Goal: Task Accomplishment & Management: Use online tool/utility

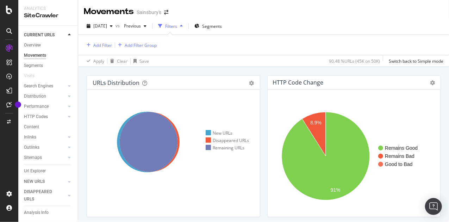
scroll to position [239, 0]
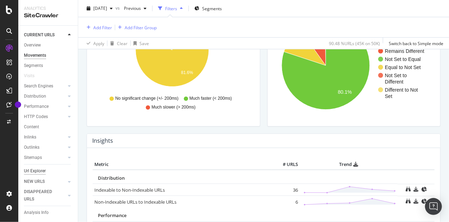
click at [33, 167] on div "Url Explorer" at bounding box center [35, 170] width 22 height 7
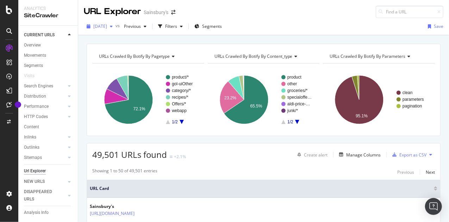
click at [115, 27] on div "button" at bounding box center [111, 26] width 8 height 4
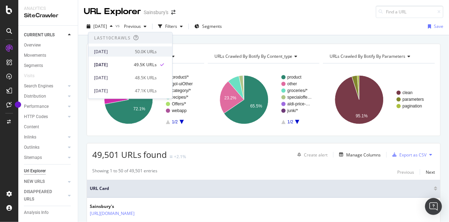
click at [113, 51] on div "2025 Oct. 6th" at bounding box center [112, 51] width 37 height 6
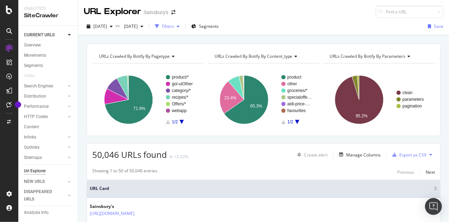
click at [174, 26] on div "Filters" at bounding box center [168, 26] width 12 height 6
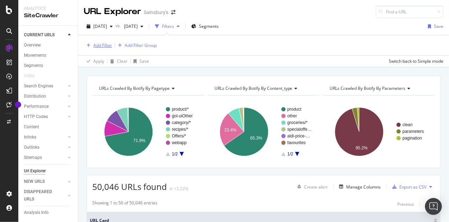
click at [95, 44] on div "Add Filter" at bounding box center [102, 45] width 19 height 6
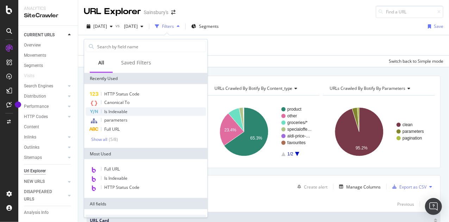
click at [125, 110] on span "Is Indexable" at bounding box center [115, 111] width 23 height 6
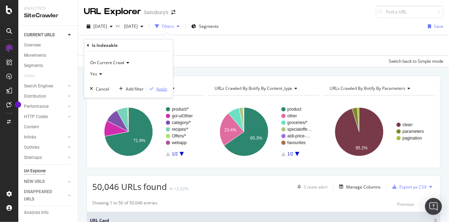
click at [158, 89] on div "Apply" at bounding box center [161, 88] width 11 height 6
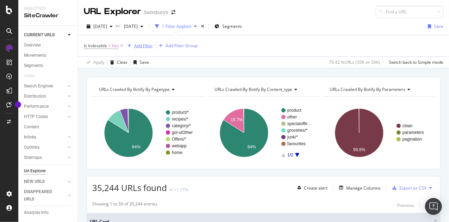
click at [148, 44] on div "Add Filter" at bounding box center [143, 46] width 19 height 6
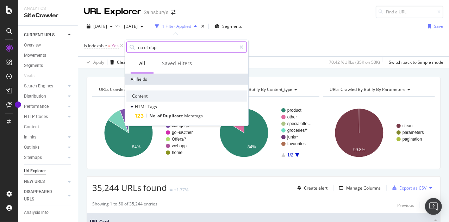
drag, startPoint x: 142, startPoint y: 45, endPoint x: 146, endPoint y: 44, distance: 3.7
click at [142, 45] on input "no of dup" at bounding box center [186, 47] width 99 height 11
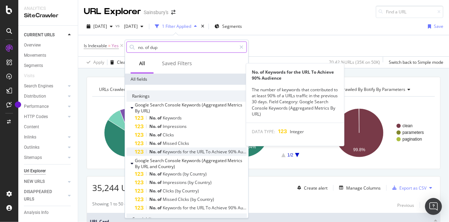
scroll to position [35, 0]
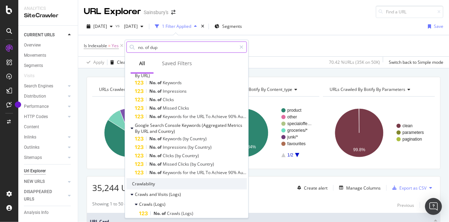
click at [173, 47] on input "no. of dup" at bounding box center [186, 47] width 99 height 11
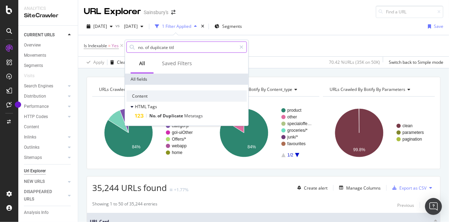
scroll to position [0, 0]
type input "no. of duplicate titl"
click at [183, 116] on span "Duplicate" at bounding box center [173, 116] width 21 height 6
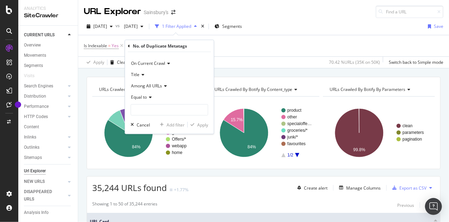
click at [155, 86] on span "Among All URLs" at bounding box center [146, 86] width 31 height 6
click at [158, 107] on span "Among Other Indexable URLs in Same Zone" at bounding box center [176, 109] width 85 height 6
click at [146, 95] on span "Equal to" at bounding box center [139, 97] width 16 height 6
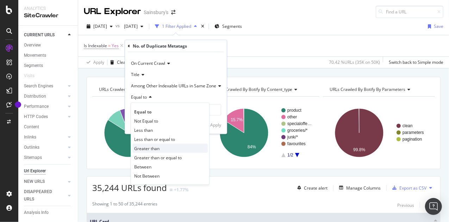
click at [150, 148] on span "Greater than" at bounding box center [146, 148] width 25 height 6
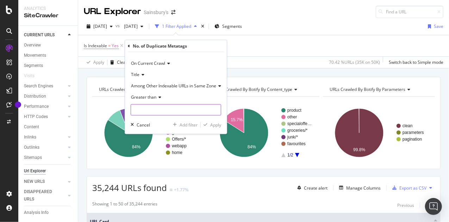
click at [156, 108] on input "number" at bounding box center [176, 109] width 90 height 11
type input "0"
click at [215, 124] on div "Apply" at bounding box center [215, 124] width 11 height 6
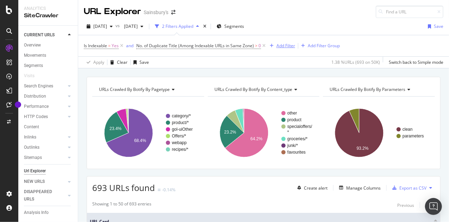
click at [285, 45] on div "Add Filter" at bounding box center [285, 46] width 19 height 6
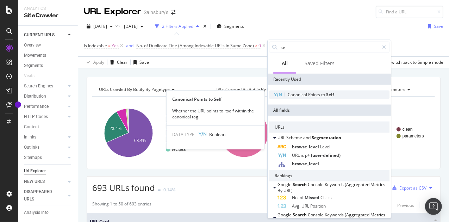
type input "se"
click at [314, 94] on span "Points" at bounding box center [314, 94] width 13 height 6
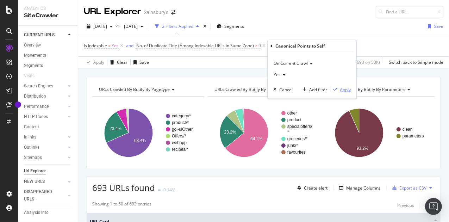
click at [348, 87] on div "Apply" at bounding box center [345, 89] width 11 height 6
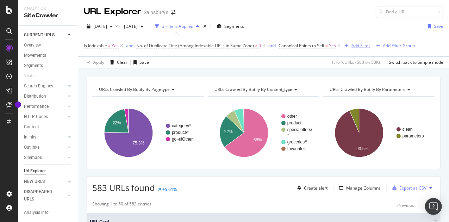
click at [358, 45] on div "Add Filter" at bounding box center [360, 46] width 19 height 6
click at [389, 22] on div "2025 Oct. 6th vs 2025 Sep. 22nd 3 Filters Applied Segments Save" at bounding box center [263, 28] width 370 height 14
click at [359, 45] on div "Add Filter" at bounding box center [360, 46] width 19 height 6
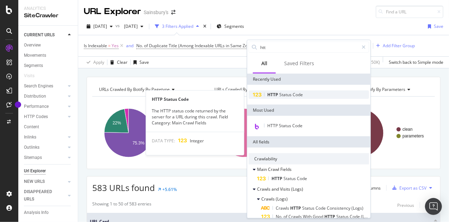
type input "htt"
click at [282, 92] on span "Status" at bounding box center [285, 94] width 13 height 6
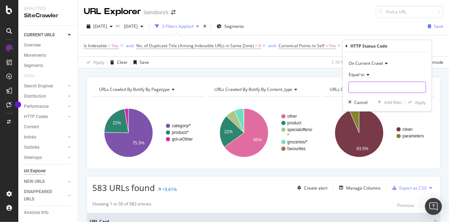
click at [367, 87] on input "number" at bounding box center [386, 87] width 77 height 11
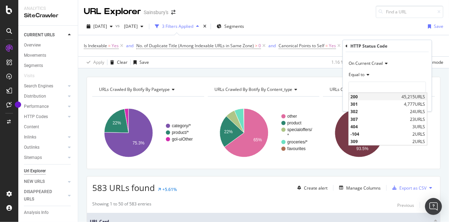
click at [359, 98] on span "200" at bounding box center [374, 97] width 49 height 6
type input "200"
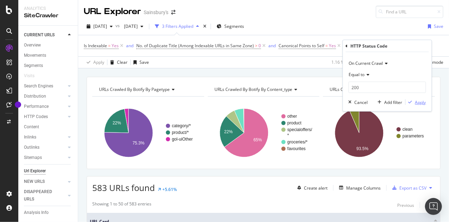
click at [420, 102] on div "Apply" at bounding box center [420, 102] width 11 height 6
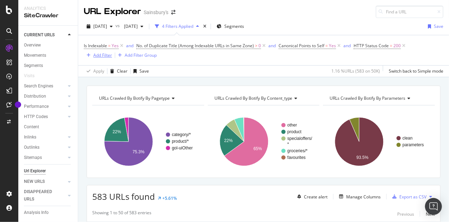
click at [97, 55] on div "Add Filter" at bounding box center [102, 55] width 19 height 6
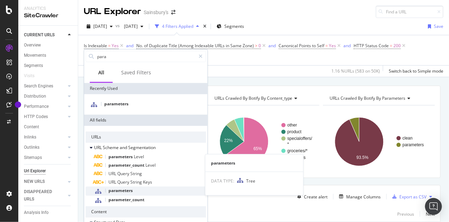
type input "para"
click at [141, 189] on div "parameters" at bounding box center [150, 190] width 112 height 9
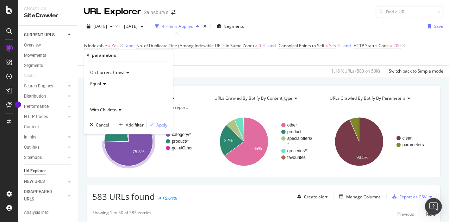
click at [107, 112] on span "With Children" at bounding box center [103, 110] width 26 height 6
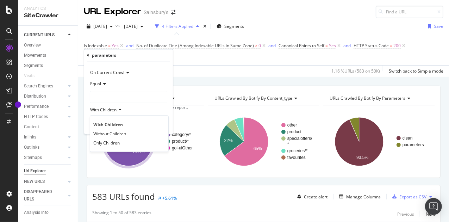
click at [107, 110] on span "With Children" at bounding box center [103, 110] width 26 height 6
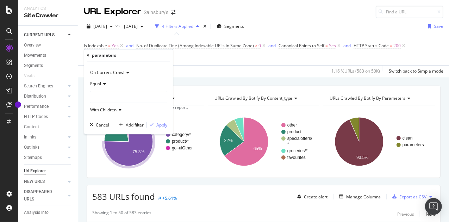
click at [102, 95] on div at bounding box center [128, 96] width 77 height 11
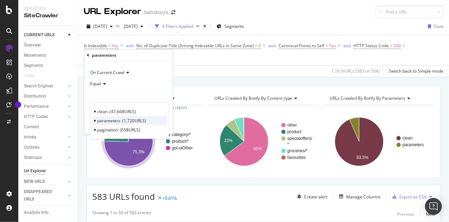
click at [114, 119] on span "parameters" at bounding box center [108, 121] width 23 height 6
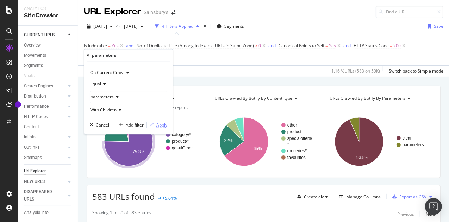
click at [163, 124] on div "Apply" at bounding box center [161, 125] width 11 height 6
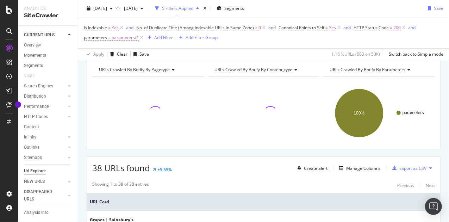
scroll to position [70, 0]
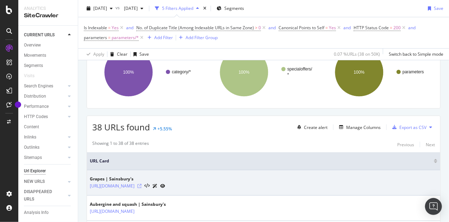
click at [141, 188] on icon at bounding box center [139, 186] width 4 height 4
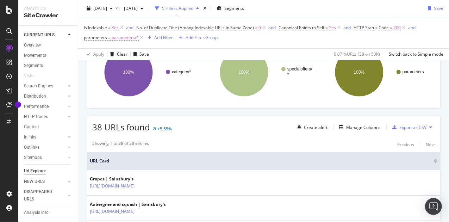
scroll to position [106, 0]
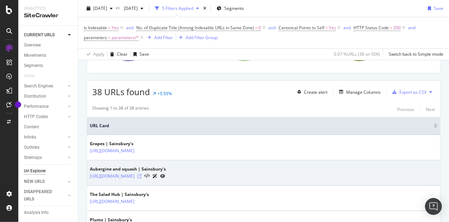
click at [141, 178] on icon at bounding box center [139, 176] width 4 height 4
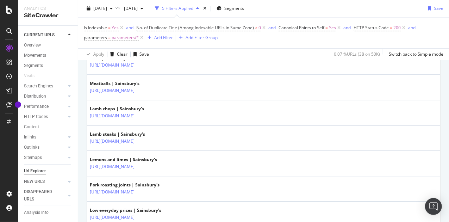
scroll to position [774, 0]
click at [141, 42] on icon at bounding box center [139, 39] width 4 height 4
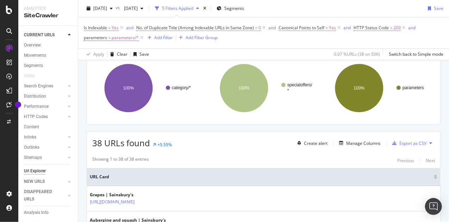
scroll to position [70, 0]
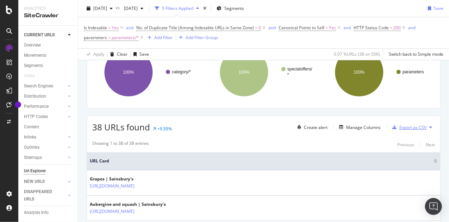
click at [406, 127] on div "Export as CSV" at bounding box center [412, 127] width 27 height 6
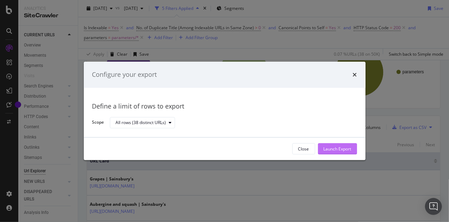
click at [337, 148] on div "Launch Export" at bounding box center [337, 149] width 28 height 6
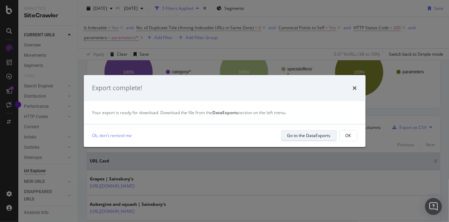
click at [303, 133] on div "Go to the DataExports" at bounding box center [308, 135] width 43 height 6
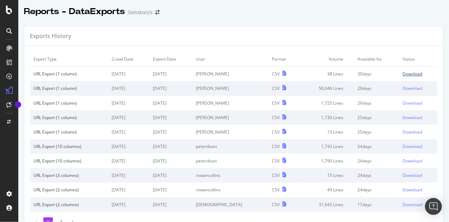
click at [405, 73] on div "Download" at bounding box center [413, 74] width 20 height 6
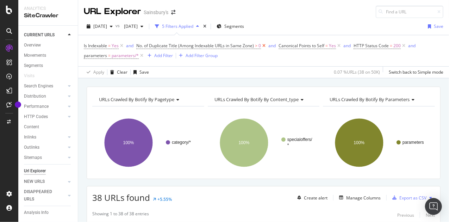
click at [264, 44] on icon at bounding box center [264, 45] width 6 height 7
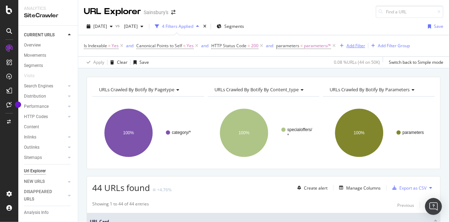
click at [348, 45] on div "Add Filter" at bounding box center [355, 46] width 19 height 6
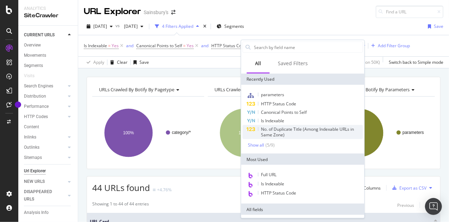
click at [275, 133] on span "No. of Duplicate Title (Among Indexable URLs in Same Zone)" at bounding box center [307, 132] width 93 height 12
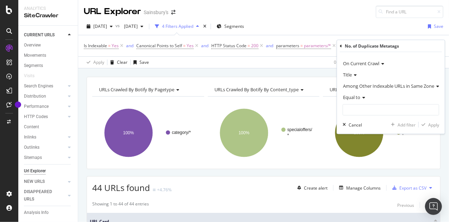
click at [358, 87] on span "Among Other Indexable URLs in Same Zone" at bounding box center [388, 86] width 91 height 6
click at [368, 74] on div "Title" at bounding box center [390, 74] width 96 height 11
click at [353, 87] on span "Title" at bounding box center [350, 89] width 9 height 6
click at [353, 110] on input "number" at bounding box center [390, 109] width 96 height 11
click at [356, 99] on span "Equal to" at bounding box center [351, 97] width 17 height 6
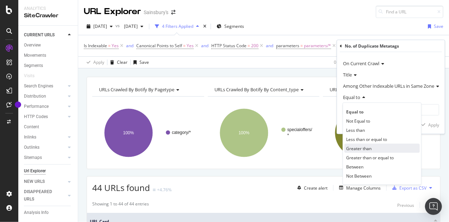
click at [355, 146] on span "Greater than" at bounding box center [358, 148] width 25 height 6
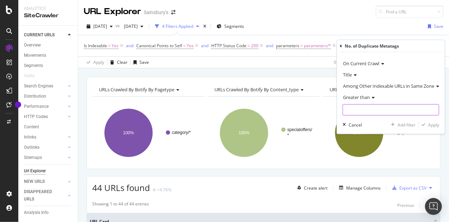
click at [355, 107] on input "number" at bounding box center [390, 109] width 96 height 11
type input "1"
click at [432, 124] on div "Apply" at bounding box center [433, 124] width 11 height 6
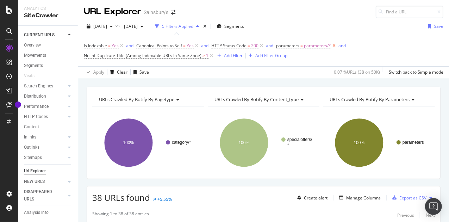
click at [334, 44] on icon at bounding box center [334, 45] width 6 height 7
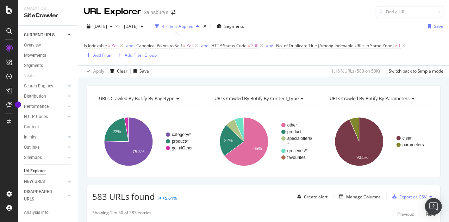
click at [400, 194] on div "Export as CSV" at bounding box center [412, 197] width 27 height 6
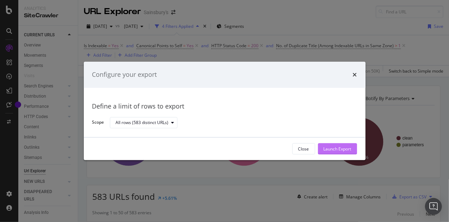
click at [332, 151] on div "Launch Export" at bounding box center [337, 149] width 28 height 6
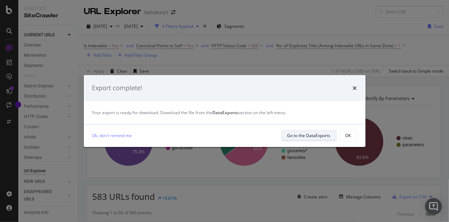
click at [308, 133] on div "Go to the DataExports" at bounding box center [308, 135] width 43 height 6
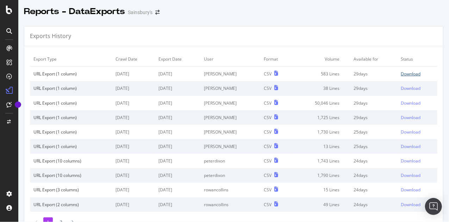
click at [402, 73] on div "Download" at bounding box center [411, 74] width 20 height 6
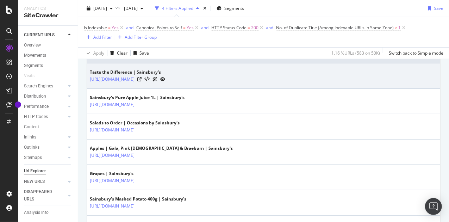
scroll to position [70, 0]
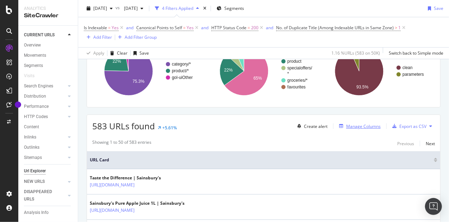
click at [358, 126] on div "Manage Columns" at bounding box center [363, 126] width 34 height 6
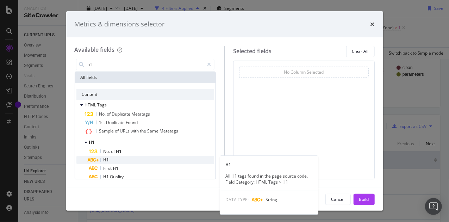
click at [107, 159] on span "H1" at bounding box center [106, 160] width 6 height 6
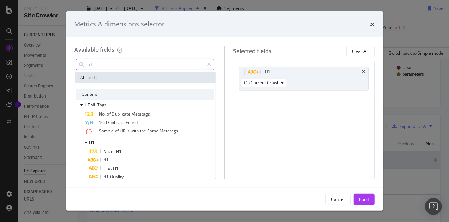
click at [107, 59] on input "h1" at bounding box center [145, 64] width 117 height 11
click at [106, 62] on input "h1" at bounding box center [145, 64] width 117 height 11
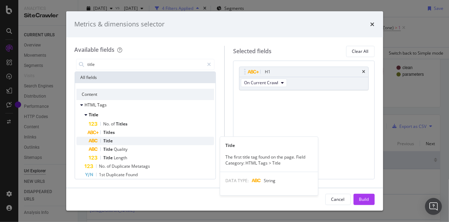
click at [119, 139] on div "Title" at bounding box center [151, 141] width 125 height 8
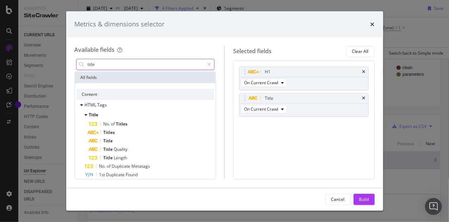
click at [113, 65] on input "title" at bounding box center [145, 64] width 117 height 11
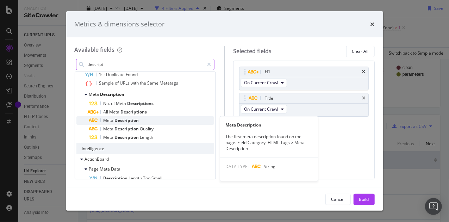
type input "descript"
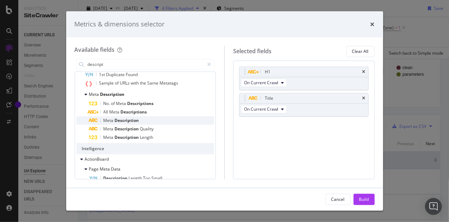
click at [135, 118] on span "Description" at bounding box center [127, 120] width 24 height 6
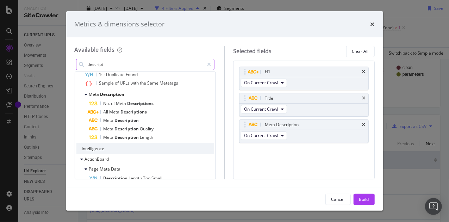
click at [106, 62] on input "descript" at bounding box center [145, 64] width 117 height 11
click at [364, 123] on icon "times" at bounding box center [363, 124] width 3 height 4
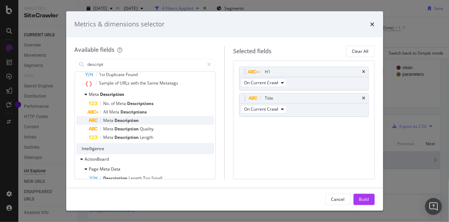
click at [117, 119] on span "Description" at bounding box center [127, 120] width 24 height 6
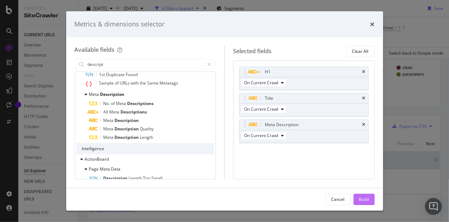
click at [369, 199] on button "Build" at bounding box center [363, 199] width 21 height 11
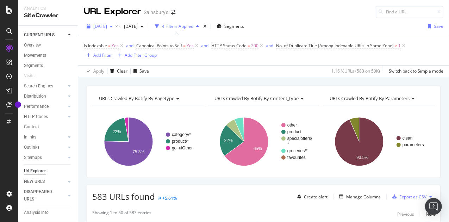
click at [107, 26] on span "2025 Oct. 6th" at bounding box center [100, 26] width 14 height 6
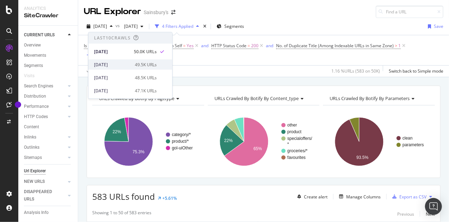
click at [120, 65] on div "2025 Sep. 29th" at bounding box center [112, 64] width 37 height 6
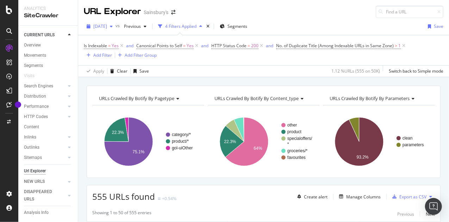
click at [107, 26] on span "2025 Sep. 29th" at bounding box center [100, 26] width 14 height 6
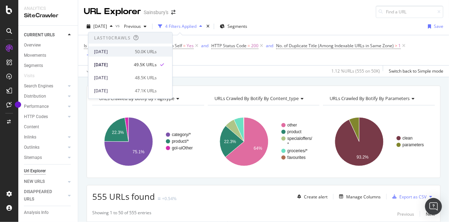
click at [116, 49] on div "2025 Oct. 6th" at bounding box center [112, 51] width 37 height 6
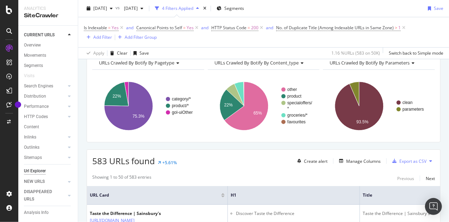
scroll to position [70, 0]
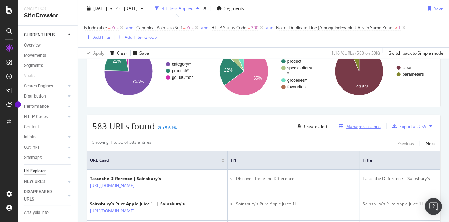
click at [362, 123] on div "Manage Columns" at bounding box center [363, 126] width 34 height 6
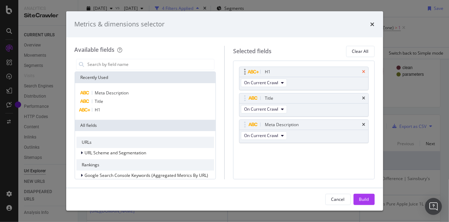
click at [364, 70] on icon "times" at bounding box center [363, 72] width 3 height 4
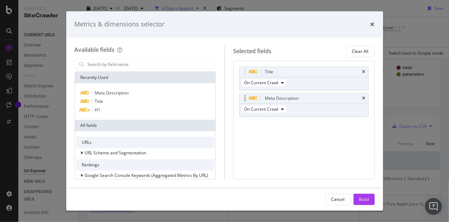
click at [365, 97] on div "Meta Description" at bounding box center [303, 98] width 129 height 10
click at [363, 97] on icon "times" at bounding box center [363, 98] width 3 height 4
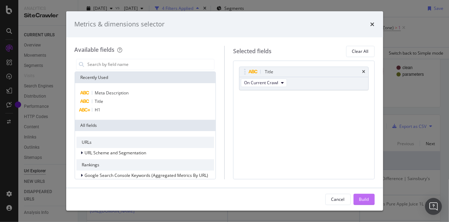
click at [362, 200] on div "Build" at bounding box center [364, 199] width 10 height 6
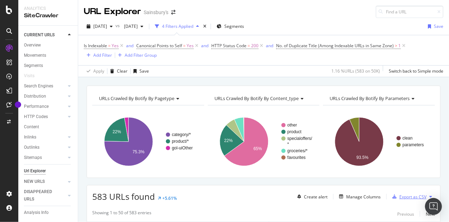
click at [402, 194] on div "Export as CSV" at bounding box center [412, 197] width 27 height 6
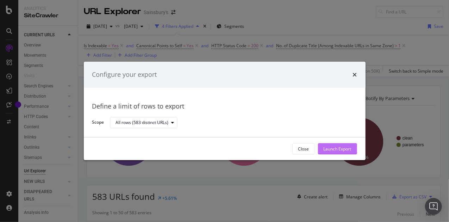
click at [333, 150] on div "Launch Export" at bounding box center [337, 149] width 28 height 6
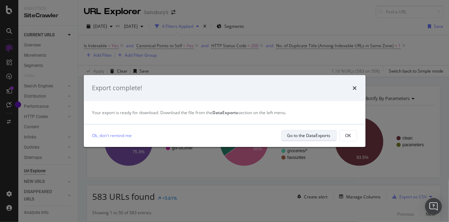
click at [319, 134] on div "Go to the DataExports" at bounding box center [308, 135] width 43 height 6
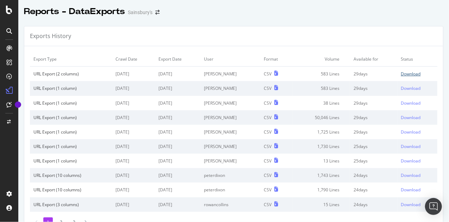
click at [401, 74] on div "Download" at bounding box center [411, 74] width 20 height 6
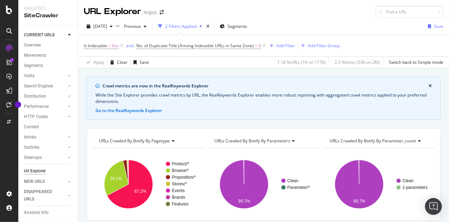
click at [428, 86] on icon "close banner" at bounding box center [429, 86] width 3 height 4
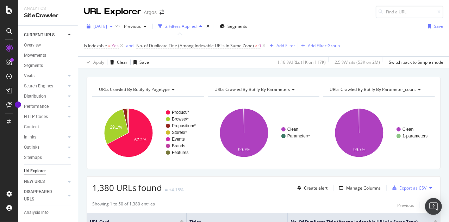
click at [115, 31] on div "[DATE]" at bounding box center [100, 26] width 32 height 11
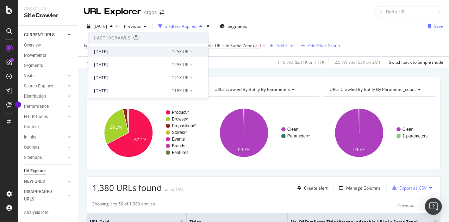
click at [120, 50] on div "[DATE]" at bounding box center [131, 51] width 74 height 6
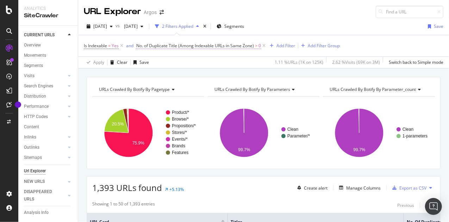
click at [185, 43] on span "No. of Duplicate Title (Among Indexable URLs in Same Zone)" at bounding box center [195, 46] width 118 height 6
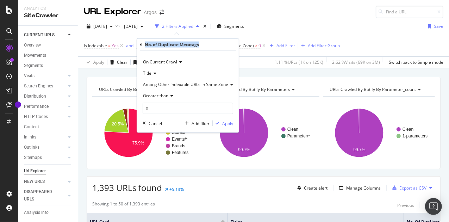
drag, startPoint x: 202, startPoint y: 44, endPoint x: 145, endPoint y: 44, distance: 57.4
click at [145, 44] on div "No. of Duplicate Metatags" at bounding box center [188, 45] width 96 height 12
click at [154, 72] on icon at bounding box center [153, 73] width 5 height 4
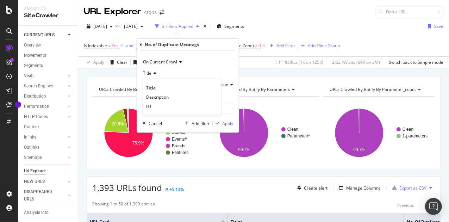
click at [154, 72] on icon at bounding box center [153, 73] width 5 height 4
click at [157, 84] on span "Among Other Indexable URLs in Same Zone" at bounding box center [185, 84] width 85 height 6
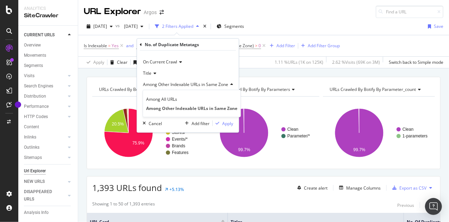
click at [157, 84] on span "Among Other Indexable URLs in Same Zone" at bounding box center [185, 84] width 85 height 6
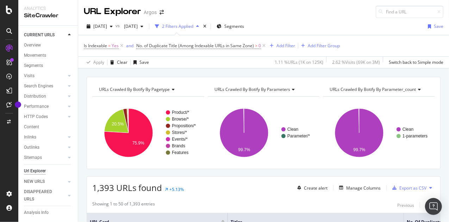
click at [310, 26] on div "[DATE] vs [DATE] 2 Filters Applied Segments Save" at bounding box center [263, 28] width 370 height 14
